Goal: Task Accomplishment & Management: Manage account settings

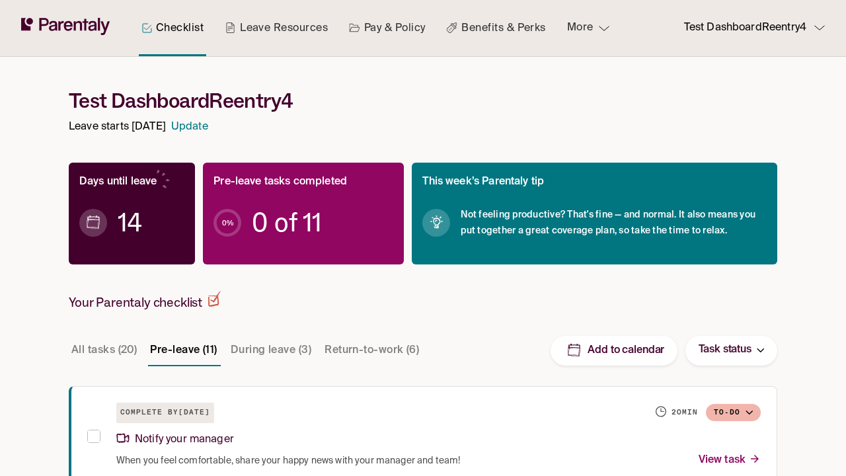
click at [208, 129] on link "Update" at bounding box center [189, 127] width 37 height 18
click at [208, 127] on link "Update" at bounding box center [189, 127] width 37 height 18
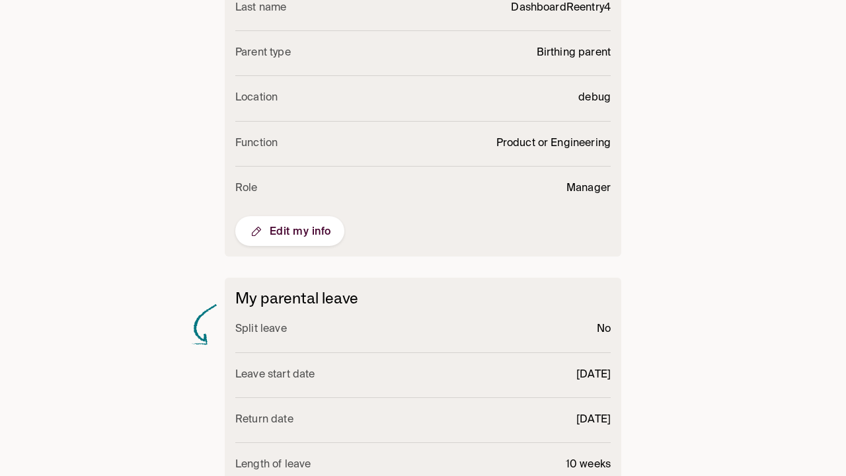
scroll to position [553, 0]
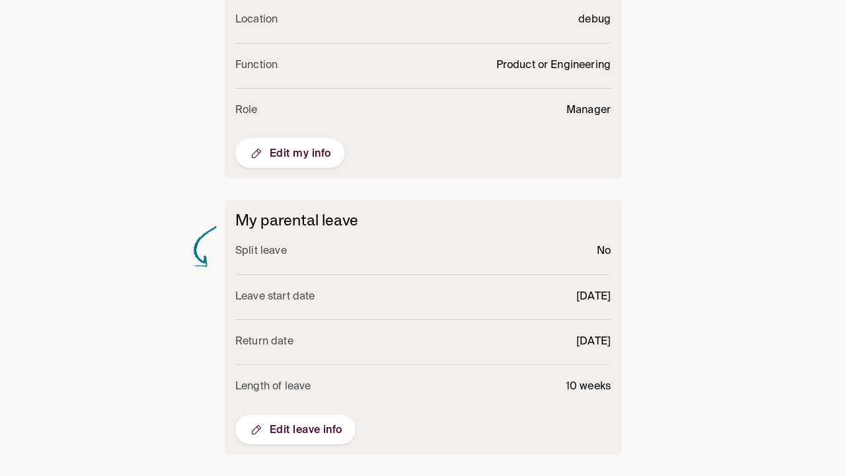
click at [337, 433] on span "Edit leave info" at bounding box center [296, 430] width 94 height 16
click at [295, 429] on span "Edit leave info" at bounding box center [296, 430] width 94 height 16
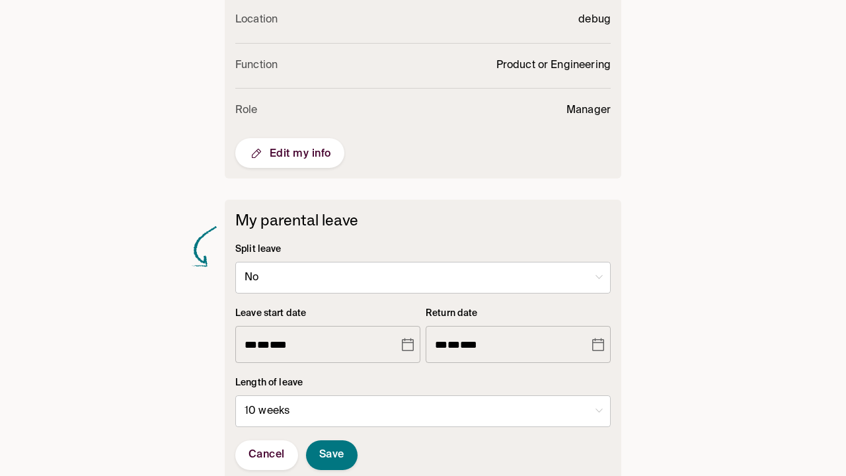
click at [413, 343] on icon "Choose date, selected date is Oct 29, 2025" at bounding box center [408, 344] width 12 height 13
click at [408, 344] on icon "Choose date, selected date is Oct 29, 2025" at bounding box center [408, 344] width 12 height 13
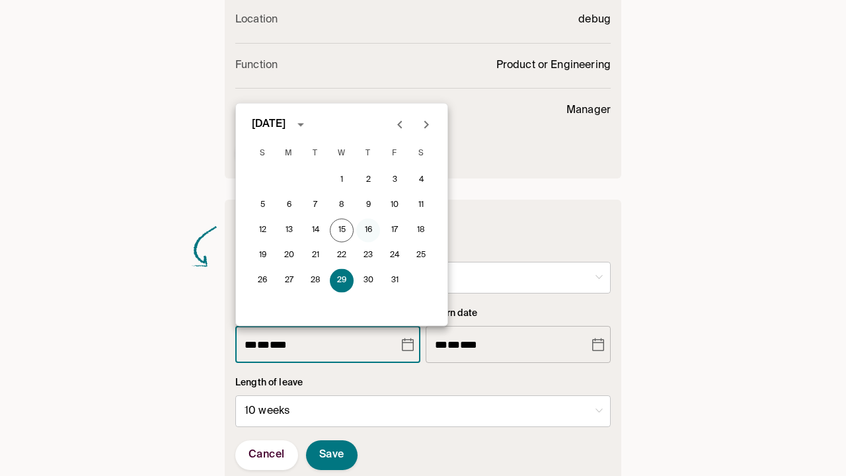
click at [373, 227] on button "16" at bounding box center [368, 231] width 24 height 24
click at [368, 230] on button "16" at bounding box center [368, 231] width 24 height 24
type input "**********"
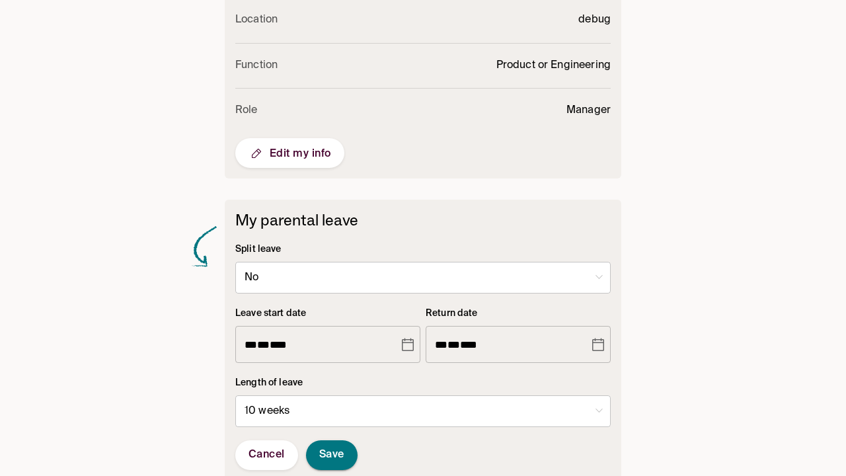
click at [336, 455] on span "Save" at bounding box center [331, 455] width 25 height 14
click at [332, 455] on span "Save" at bounding box center [331, 455] width 25 height 14
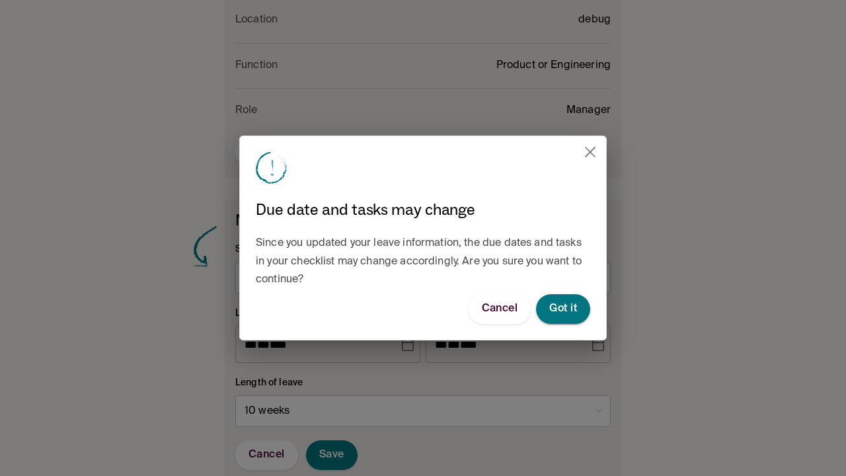
click at [552, 315] on span "Got it" at bounding box center [563, 309] width 28 height 14
click at [563, 309] on span "Got it" at bounding box center [563, 309] width 28 height 14
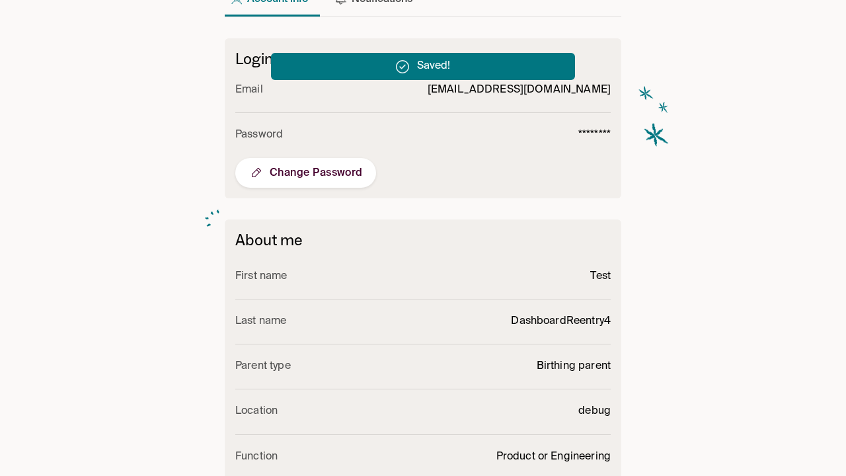
scroll to position [0, 0]
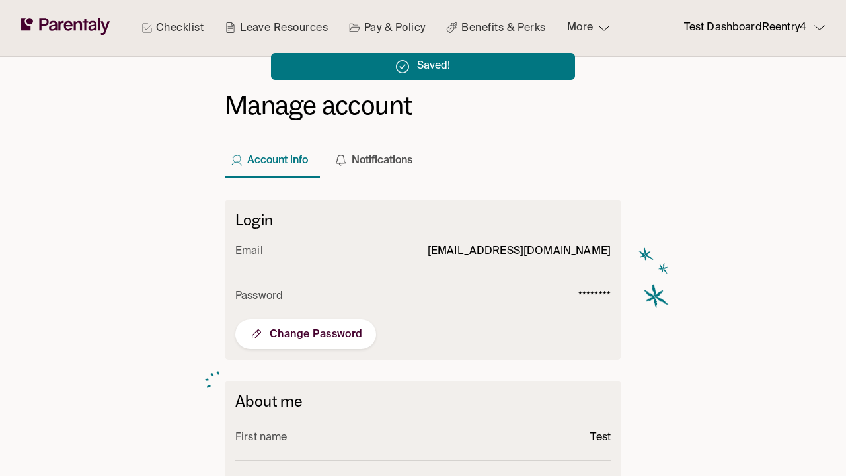
click at [85, 22] on icon at bounding box center [86, 25] width 6 height 12
click at [65, 30] on icon at bounding box center [68, 26] width 9 height 10
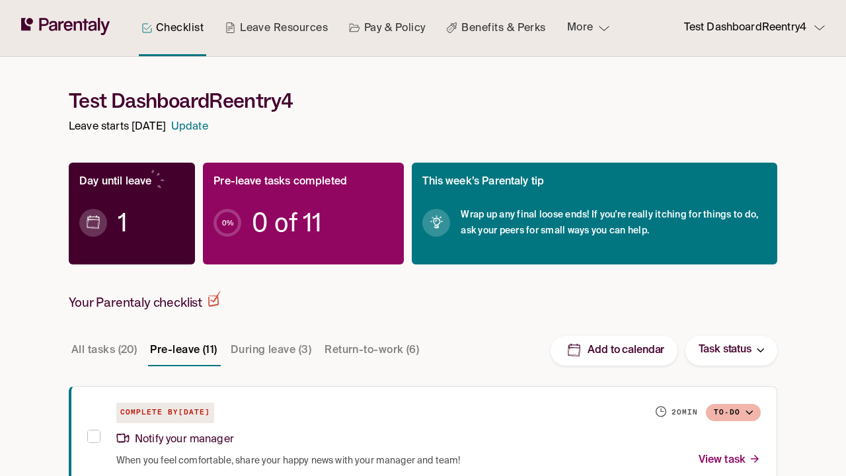
click at [789, 26] on p "Test DashboardReentry4" at bounding box center [745, 28] width 122 height 18
click at [748, 28] on p "Test DashboardReentry4" at bounding box center [745, 28] width 122 height 18
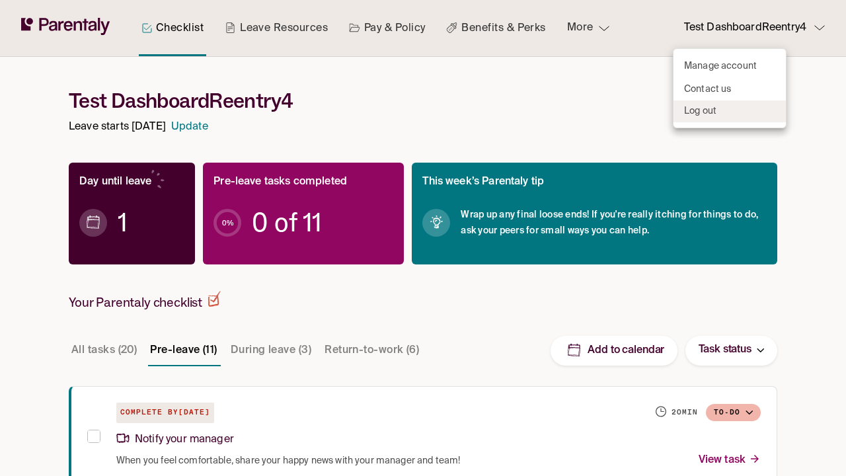
click at [730, 110] on li "Log out" at bounding box center [730, 111] width 112 height 22
click at [730, 111] on li "Log out" at bounding box center [730, 111] width 112 height 22
